Goal: Task Accomplishment & Management: Complete application form

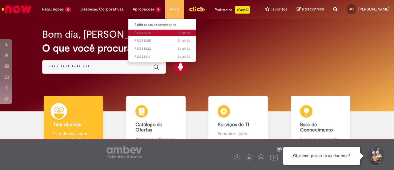
click at [145, 31] on span "2h atrás 2 horas atrás R13575072" at bounding box center [162, 32] width 55 height 5
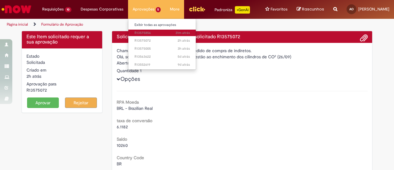
click at [145, 31] on span "31m atrás 31 minutos atrás R13575856" at bounding box center [162, 32] width 55 height 5
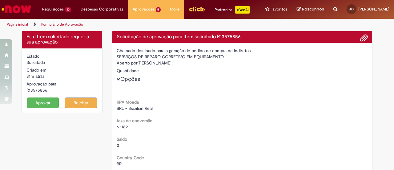
click at [35, 108] on button "Aprovar" at bounding box center [43, 102] width 32 height 10
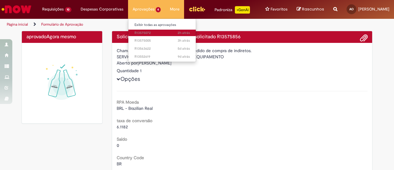
click at [142, 34] on span "2h atrás 2 horas atrás R13575072" at bounding box center [162, 32] width 55 height 5
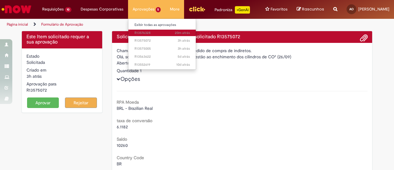
click at [154, 32] on span "20m atrás 20 minutos atrás R13576328" at bounding box center [162, 32] width 55 height 5
